Goal: Find specific page/section: Find specific page/section

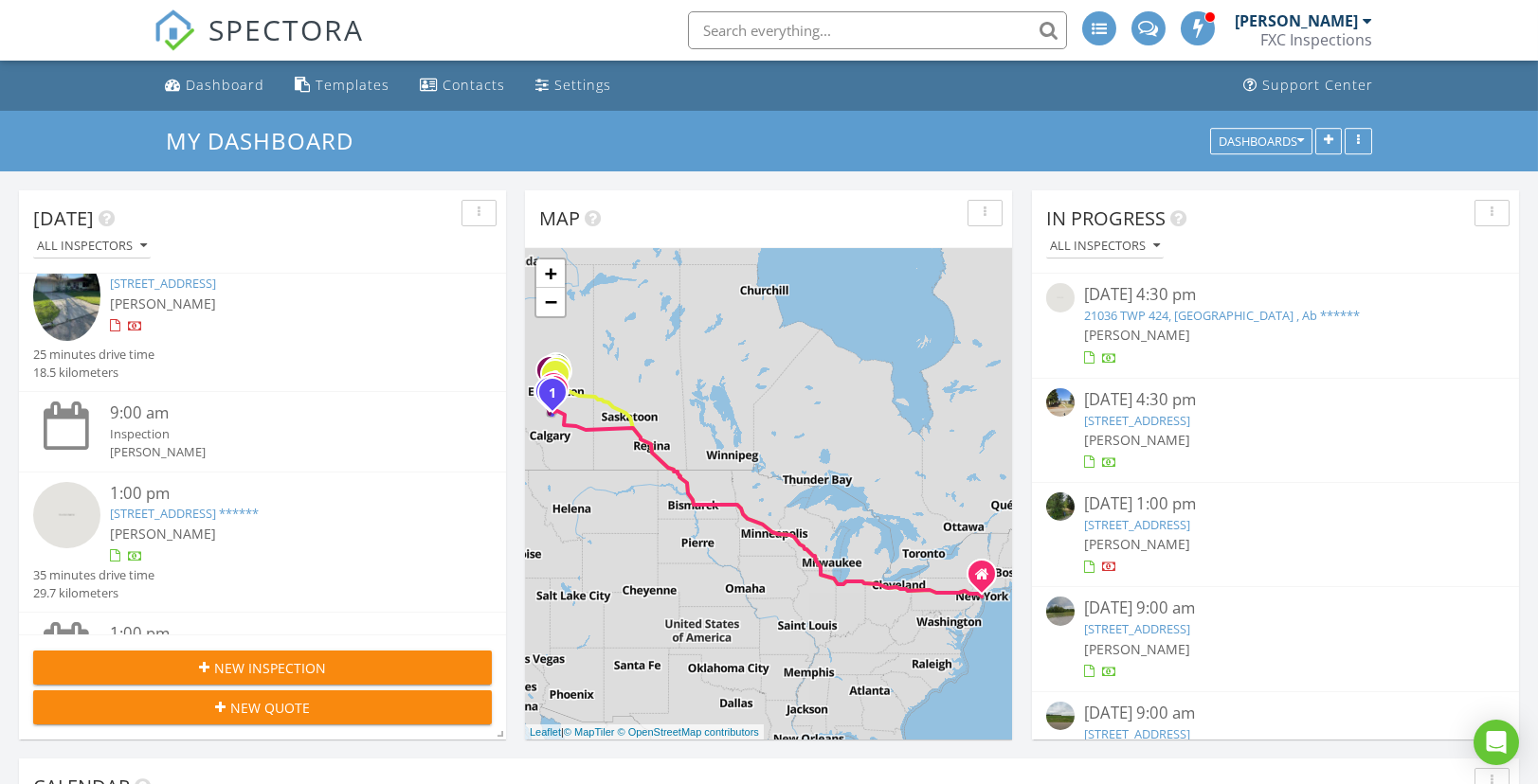
scroll to position [473, 0]
click at [216, 282] on link "9027 142 St NW, Edmonton, AB T5R 0M6" at bounding box center [163, 284] width 106 height 17
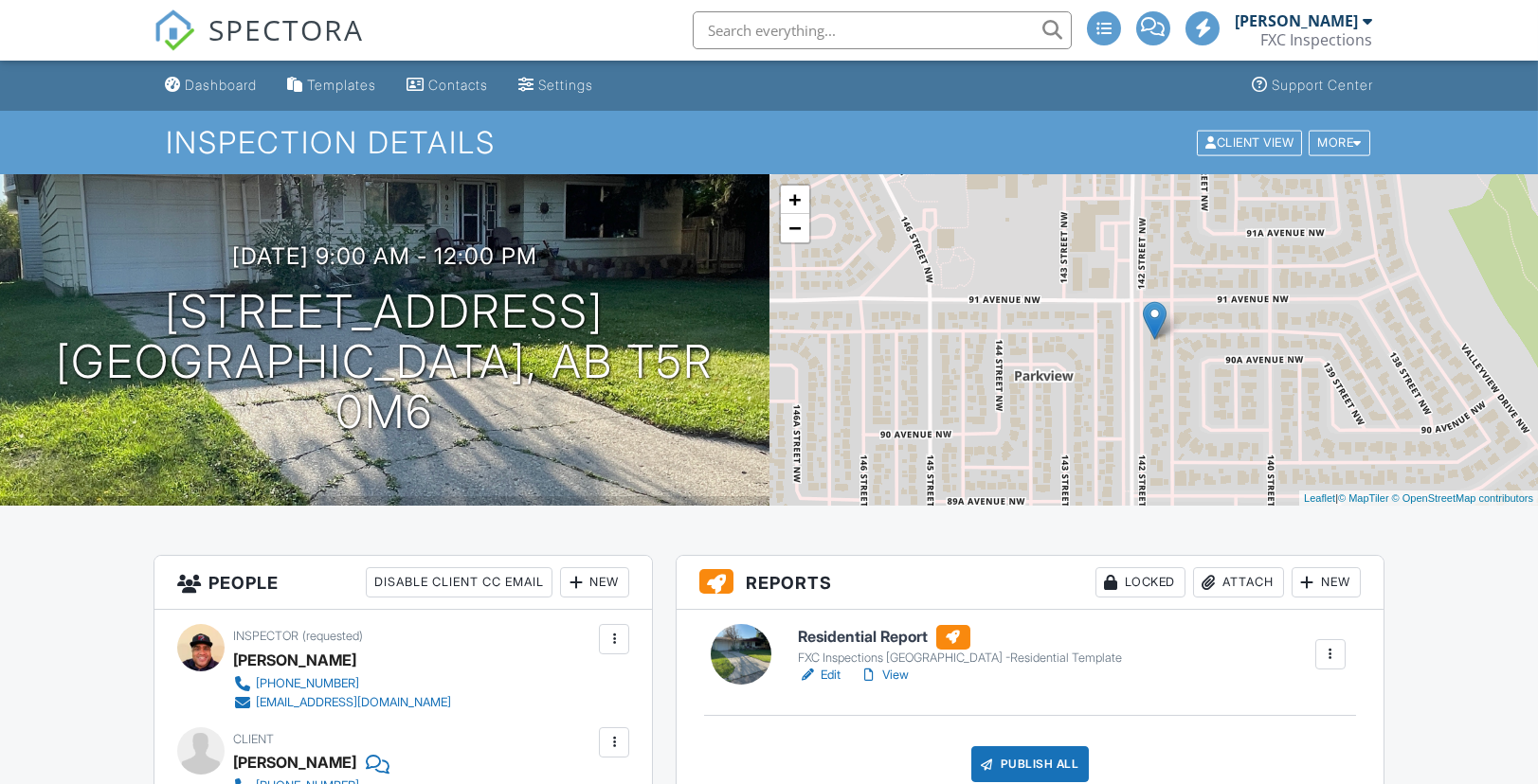
scroll to position [354, 0]
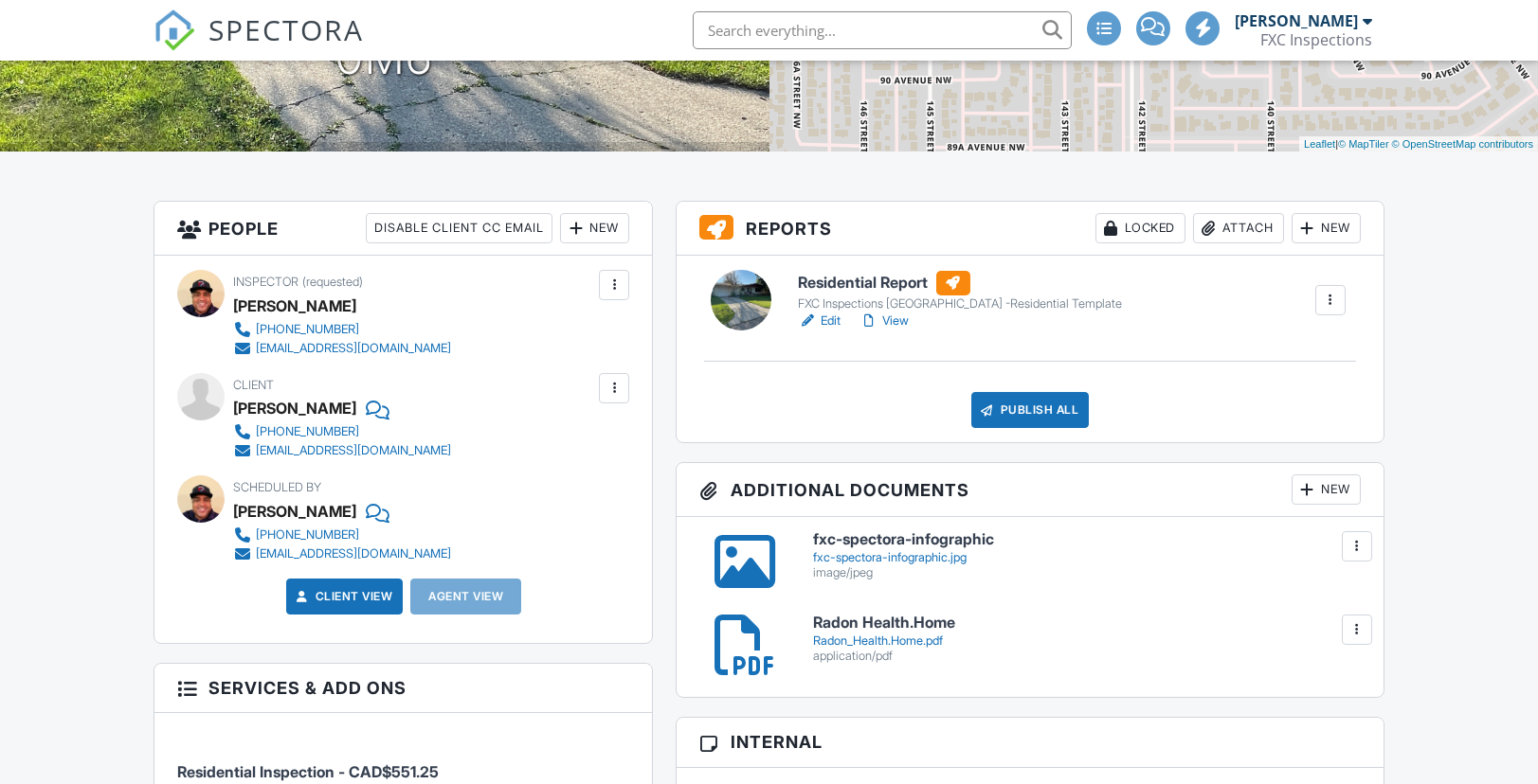
click at [906, 318] on link "View" at bounding box center [884, 321] width 49 height 19
